Goal: Use online tool/utility: Utilize a website feature to perform a specific function

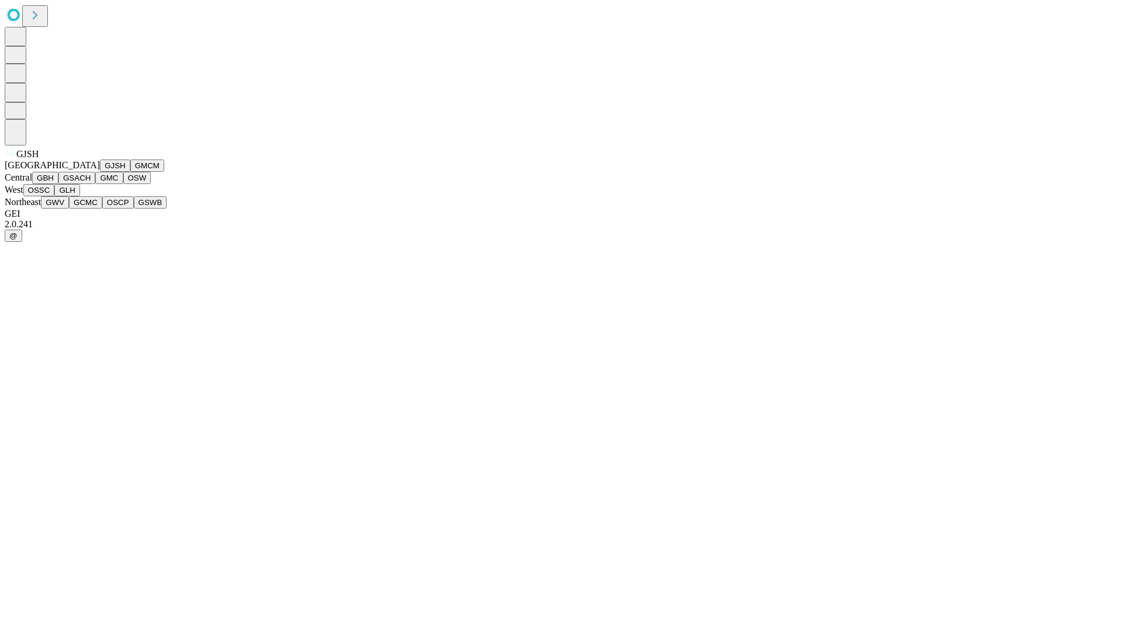
click at [100, 172] on button "GJSH" at bounding box center [115, 166] width 30 height 12
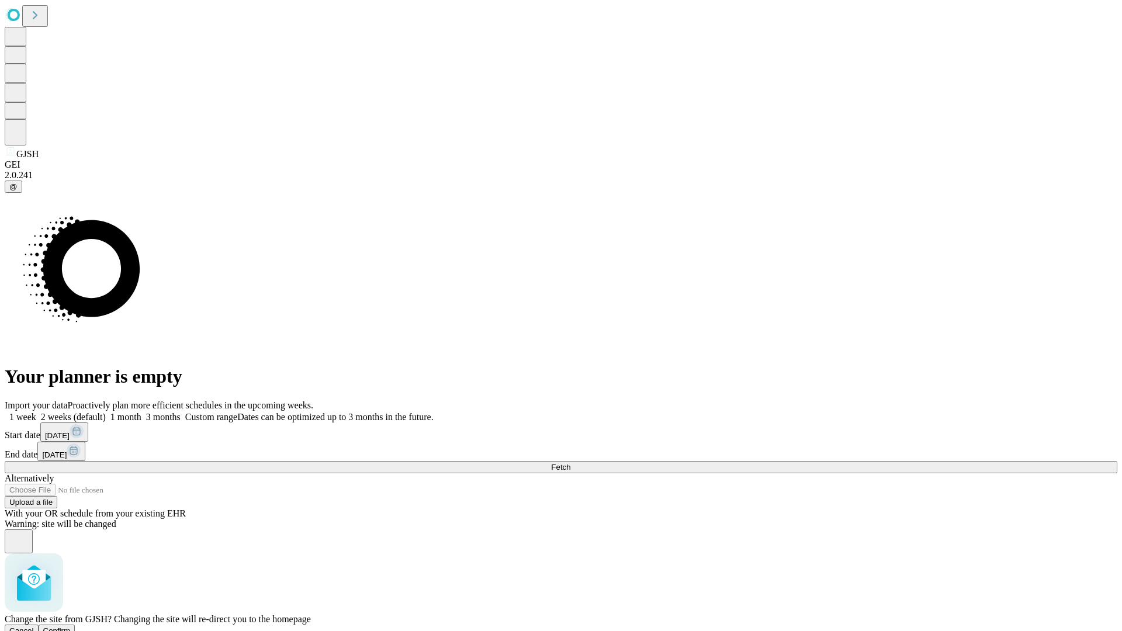
click at [71, 627] on span "Confirm" at bounding box center [56, 631] width 27 height 9
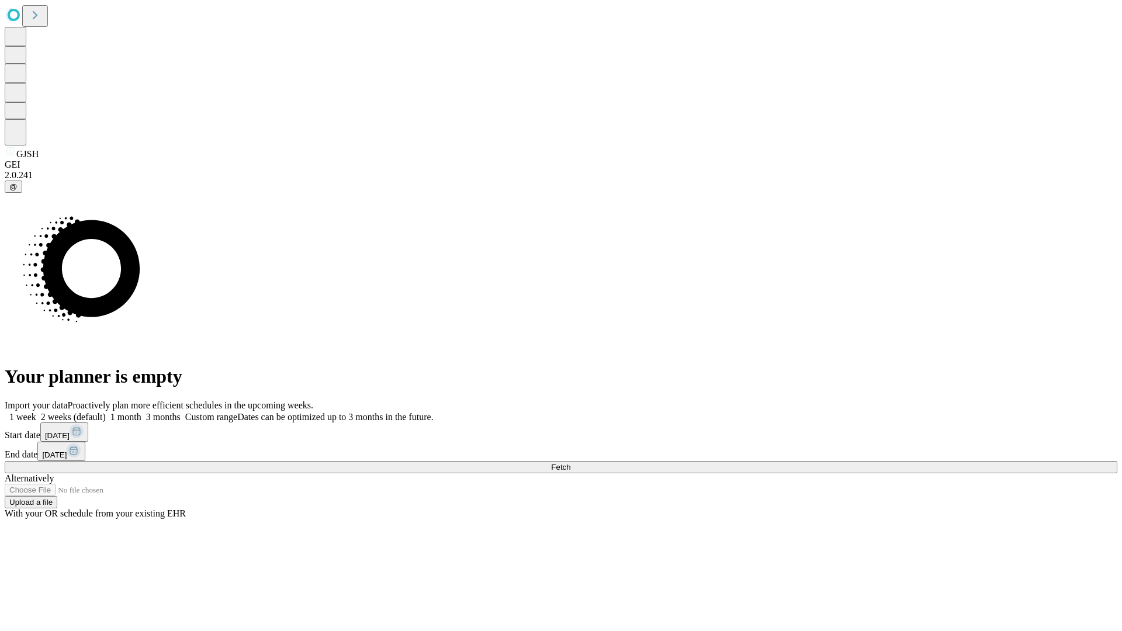
click at [106, 412] on label "2 weeks (default)" at bounding box center [71, 417] width 70 height 10
click at [570, 463] on span "Fetch" at bounding box center [560, 467] width 19 height 9
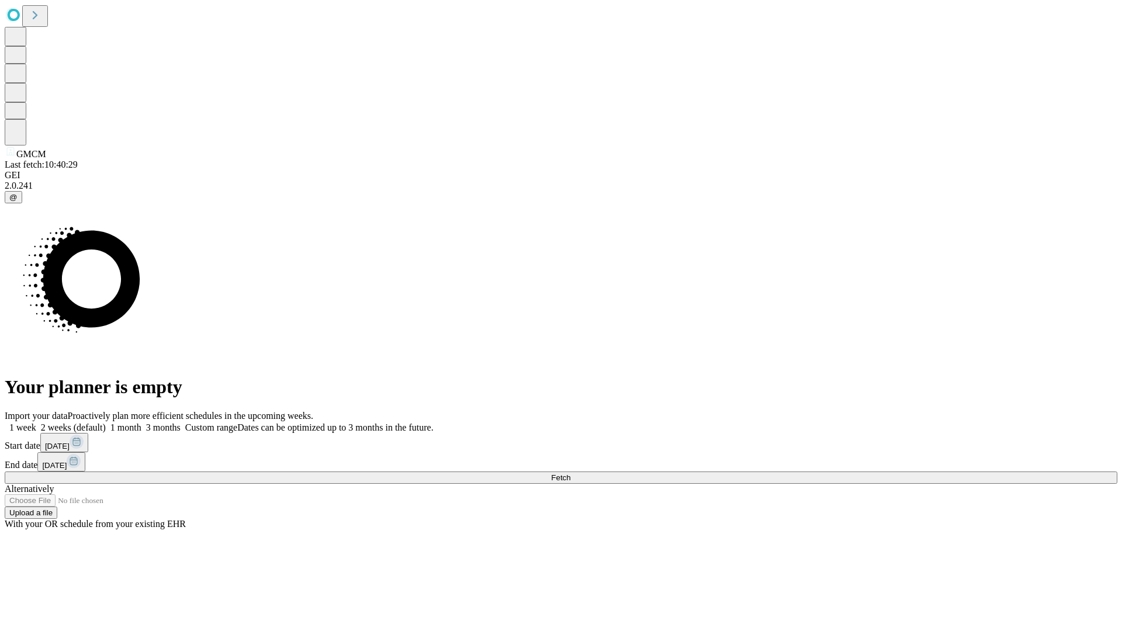
click at [106, 423] on label "2 weeks (default)" at bounding box center [71, 428] width 70 height 10
click at [570, 473] on span "Fetch" at bounding box center [560, 477] width 19 height 9
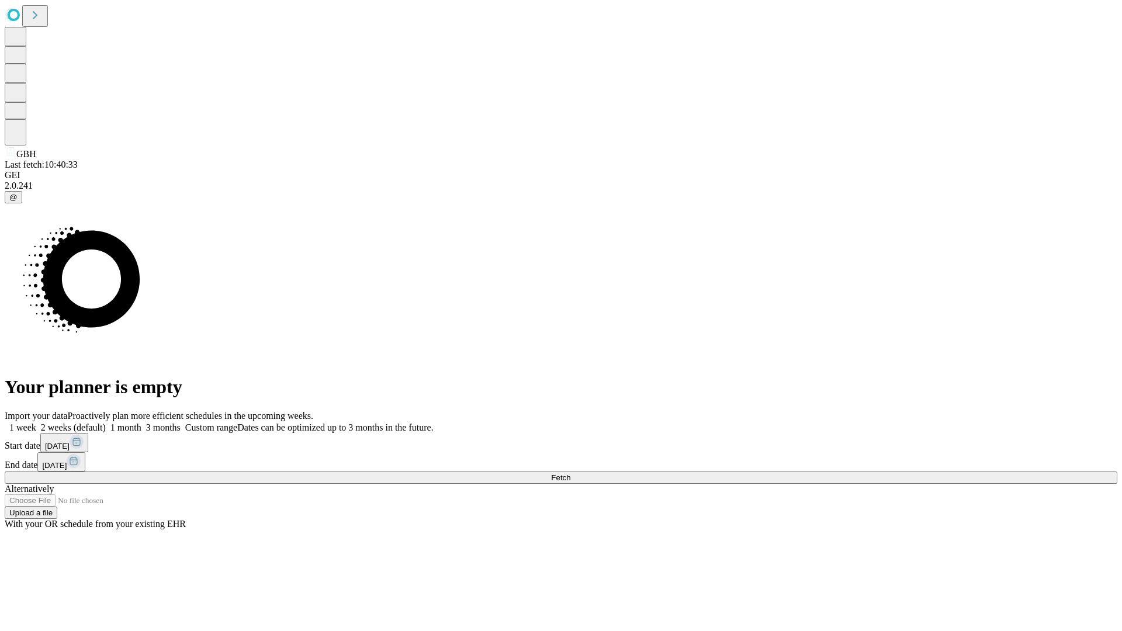
click at [106, 423] on label "2 weeks (default)" at bounding box center [71, 428] width 70 height 10
click at [570, 473] on span "Fetch" at bounding box center [560, 477] width 19 height 9
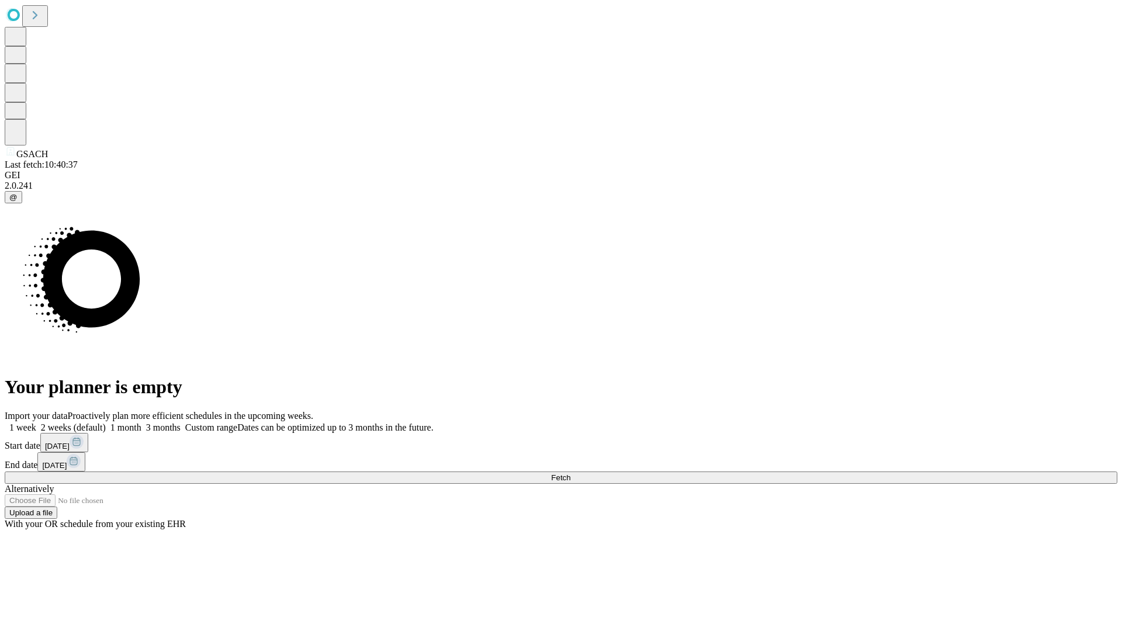
click at [106, 423] on label "2 weeks (default)" at bounding box center [71, 428] width 70 height 10
click at [570, 473] on span "Fetch" at bounding box center [560, 477] width 19 height 9
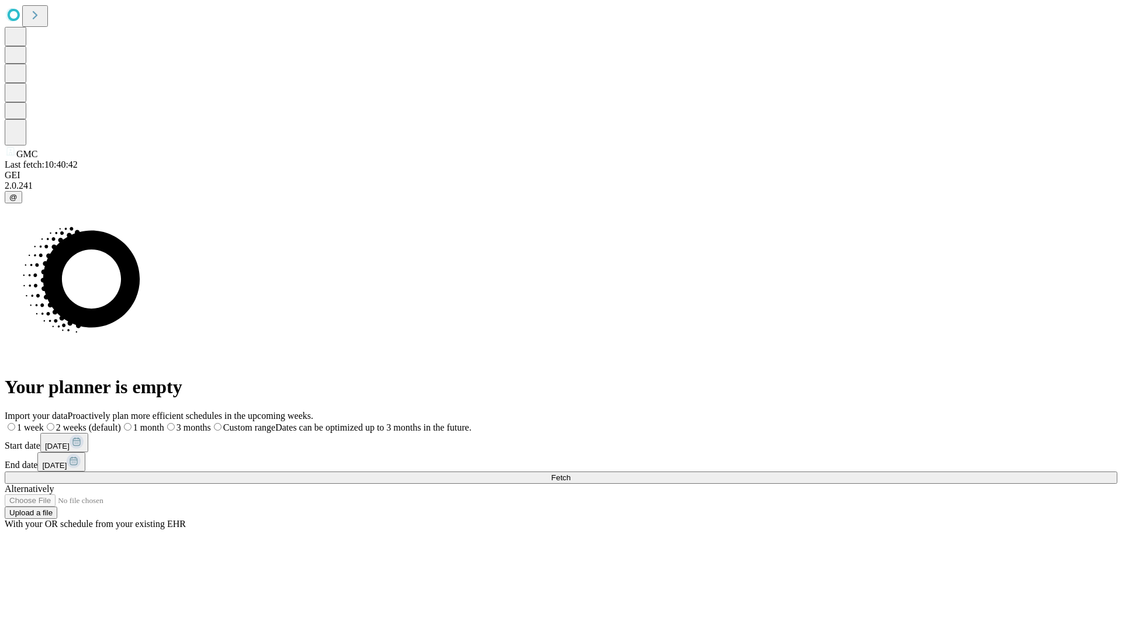
click at [121, 423] on label "2 weeks (default)" at bounding box center [82, 428] width 77 height 10
click at [570, 473] on span "Fetch" at bounding box center [560, 477] width 19 height 9
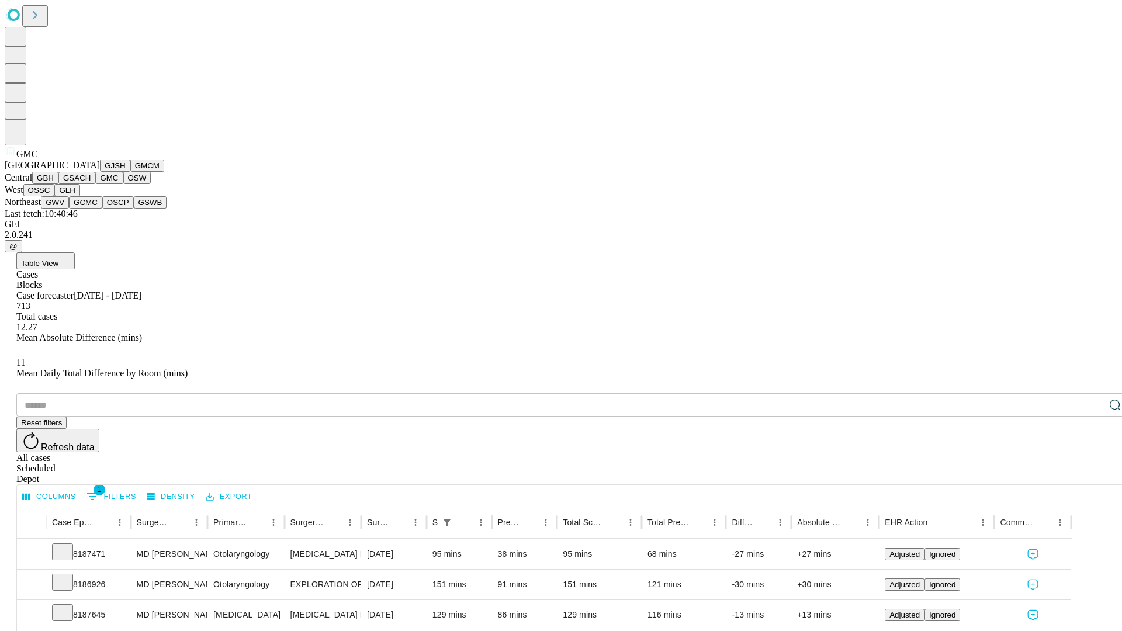
click at [123, 184] on button "OSW" at bounding box center [137, 178] width 28 height 12
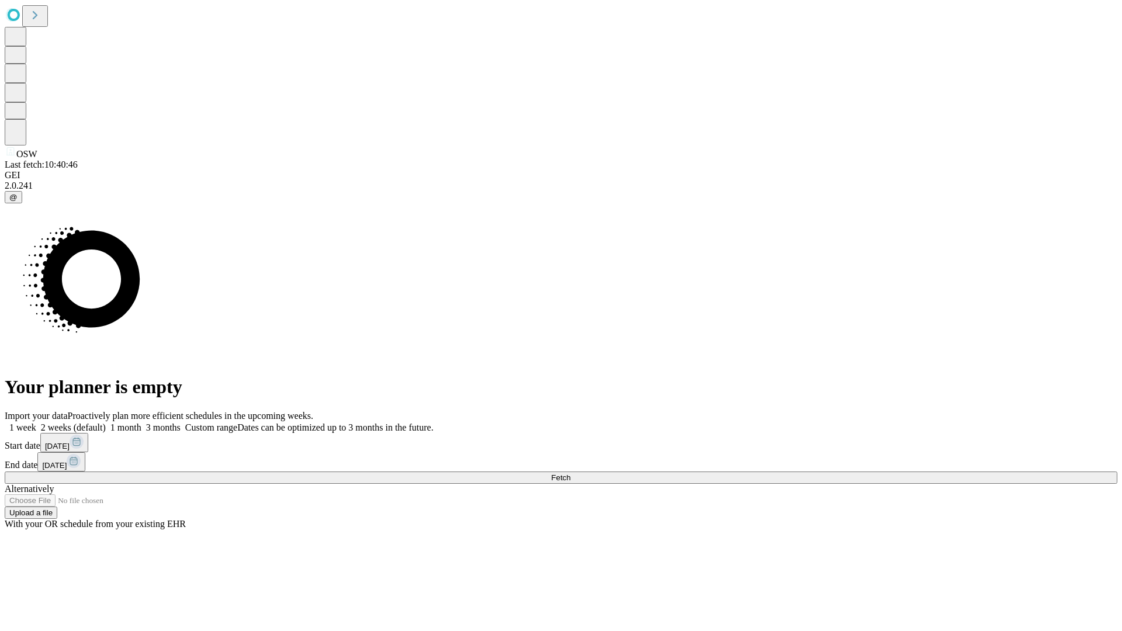
click at [106, 423] on label "2 weeks (default)" at bounding box center [71, 428] width 70 height 10
click at [570, 473] on span "Fetch" at bounding box center [560, 477] width 19 height 9
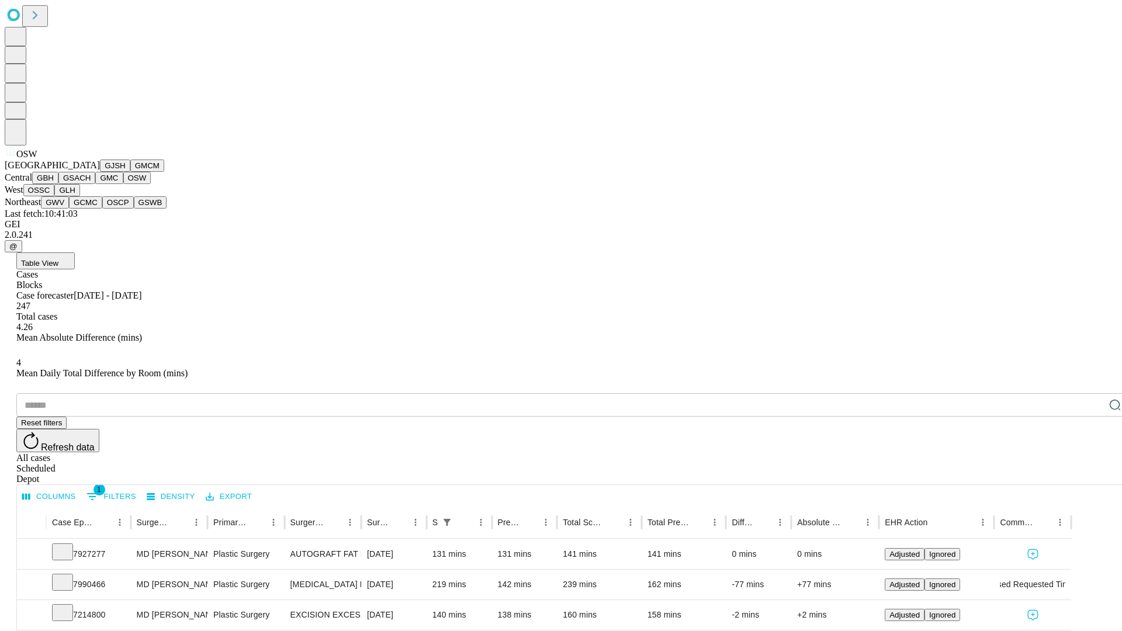
click at [55, 196] on button "OSSC" at bounding box center [39, 190] width 32 height 12
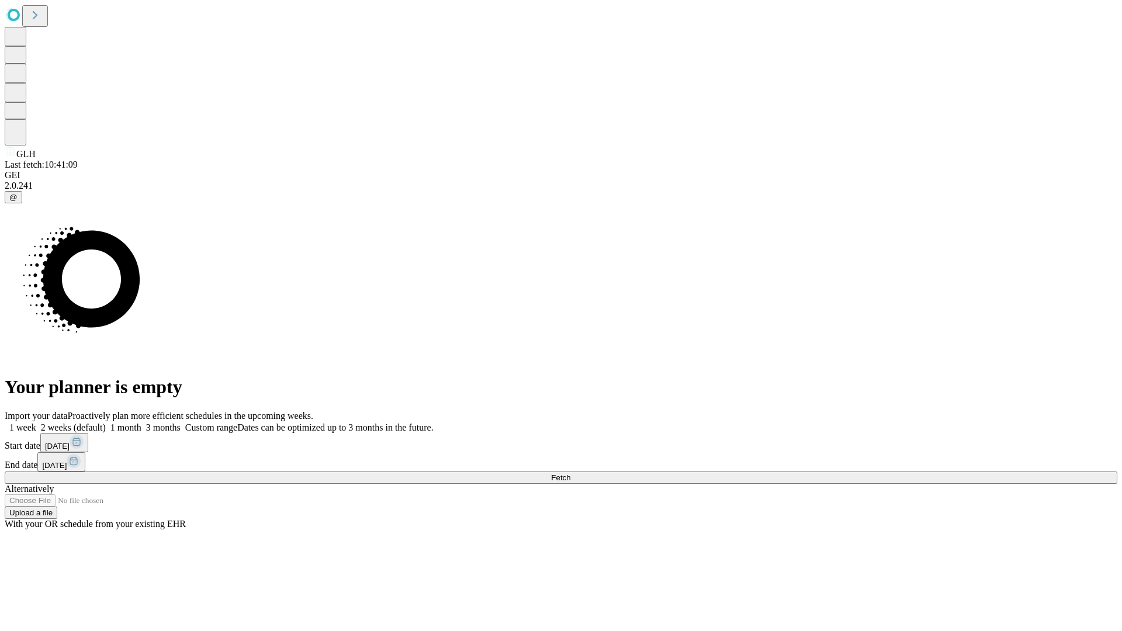
click at [106, 423] on label "2 weeks (default)" at bounding box center [71, 428] width 70 height 10
click at [570, 473] on span "Fetch" at bounding box center [560, 477] width 19 height 9
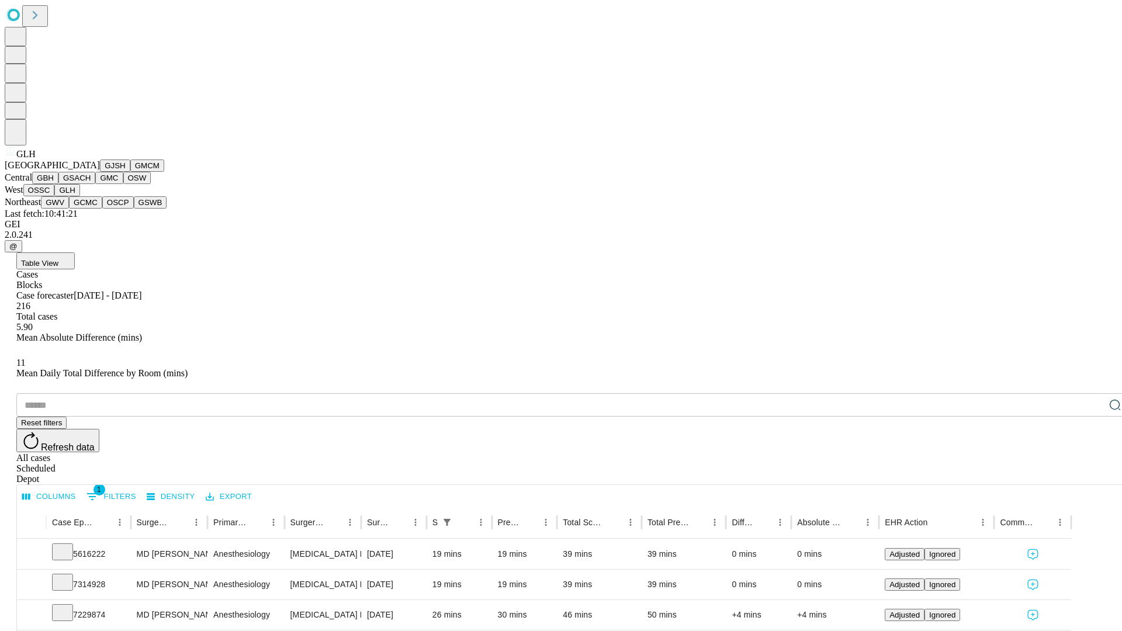
click at [69, 209] on button "GWV" at bounding box center [55, 202] width 28 height 12
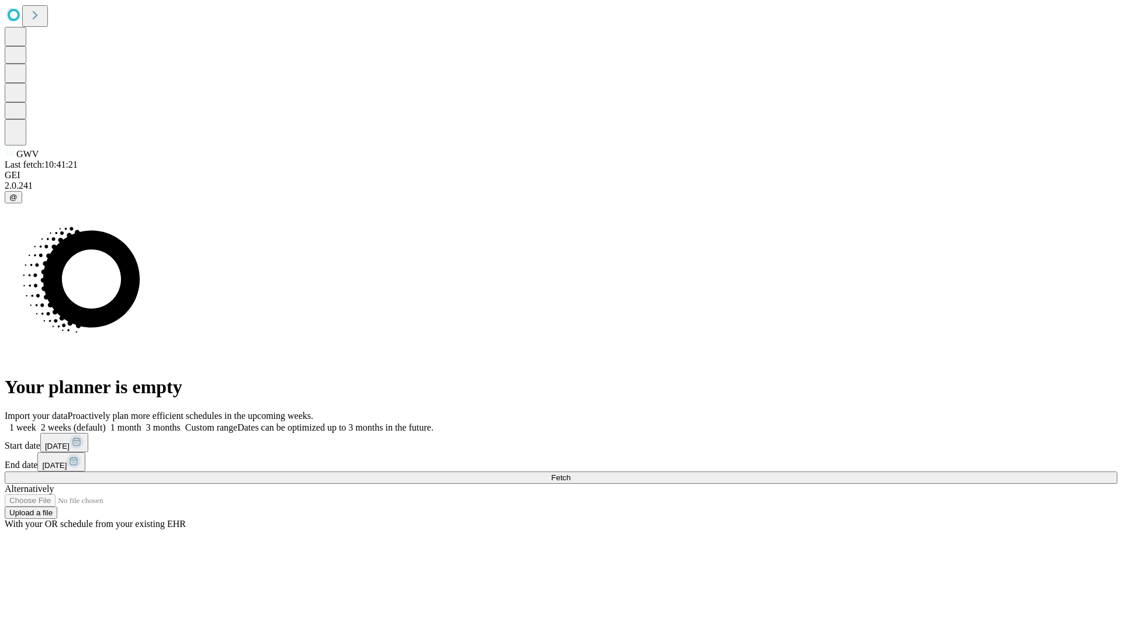
click at [106, 423] on label "2 weeks (default)" at bounding box center [71, 428] width 70 height 10
click at [570, 473] on span "Fetch" at bounding box center [560, 477] width 19 height 9
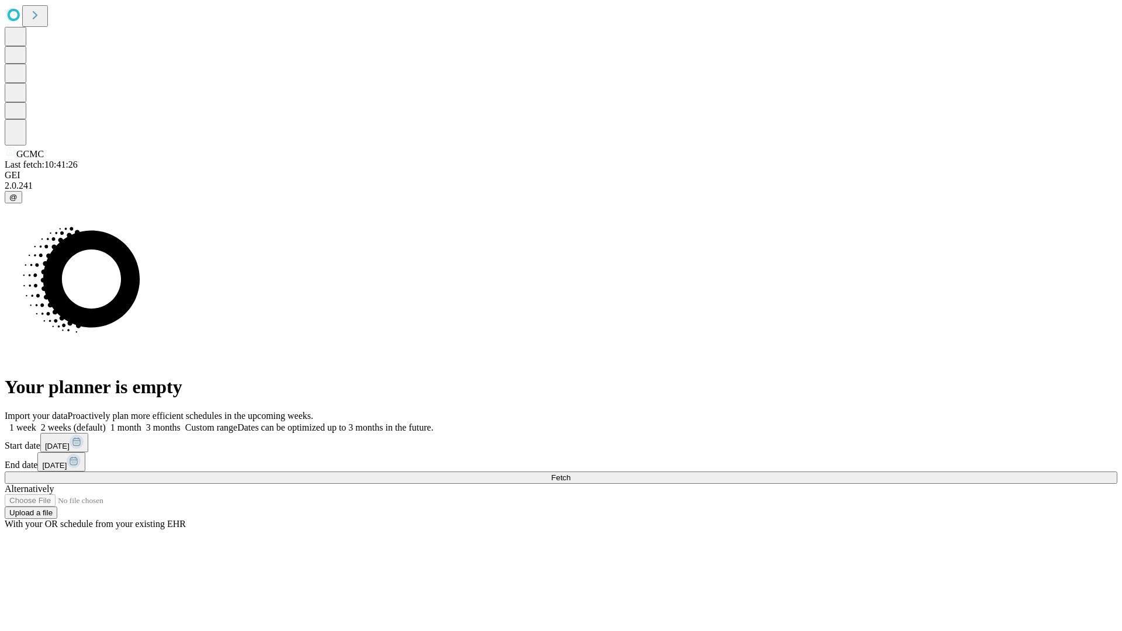
click at [106, 423] on label "2 weeks (default)" at bounding box center [71, 428] width 70 height 10
click at [570, 473] on span "Fetch" at bounding box center [560, 477] width 19 height 9
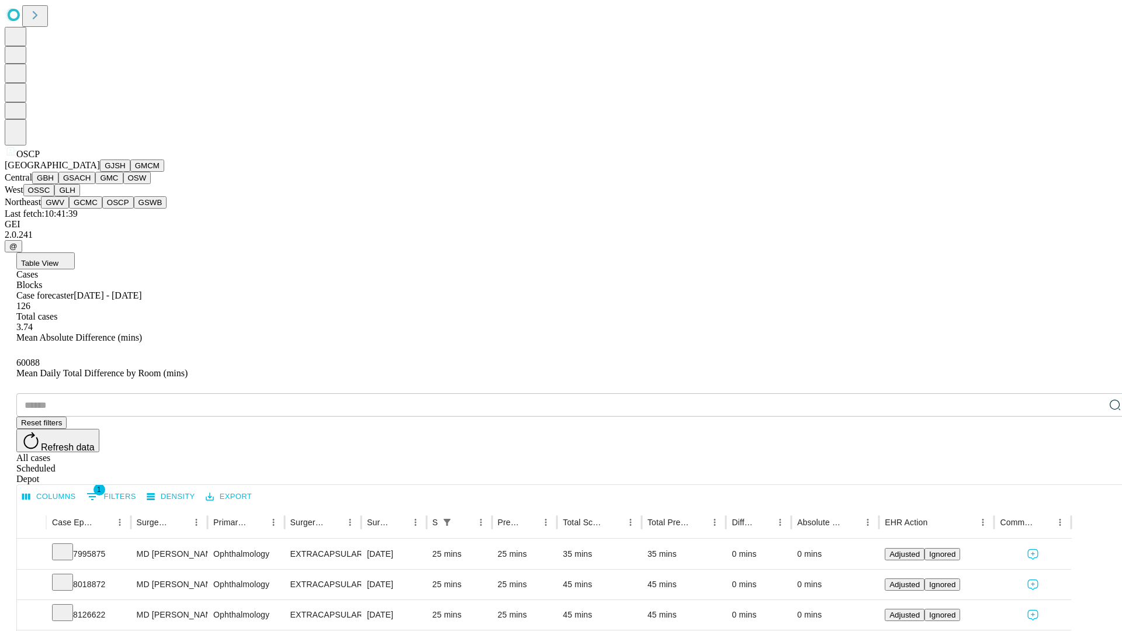
click at [134, 209] on button "GSWB" at bounding box center [150, 202] width 33 height 12
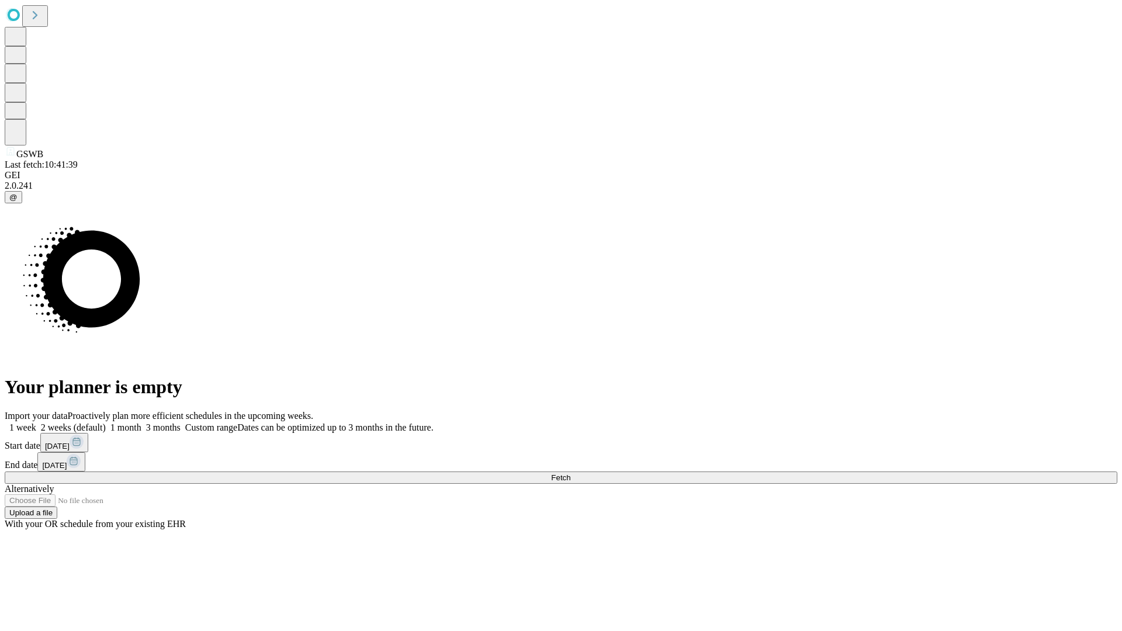
click at [106, 423] on label "2 weeks (default)" at bounding box center [71, 428] width 70 height 10
click at [570, 473] on span "Fetch" at bounding box center [560, 477] width 19 height 9
